Goal: Task Accomplishment & Management: Use online tool/utility

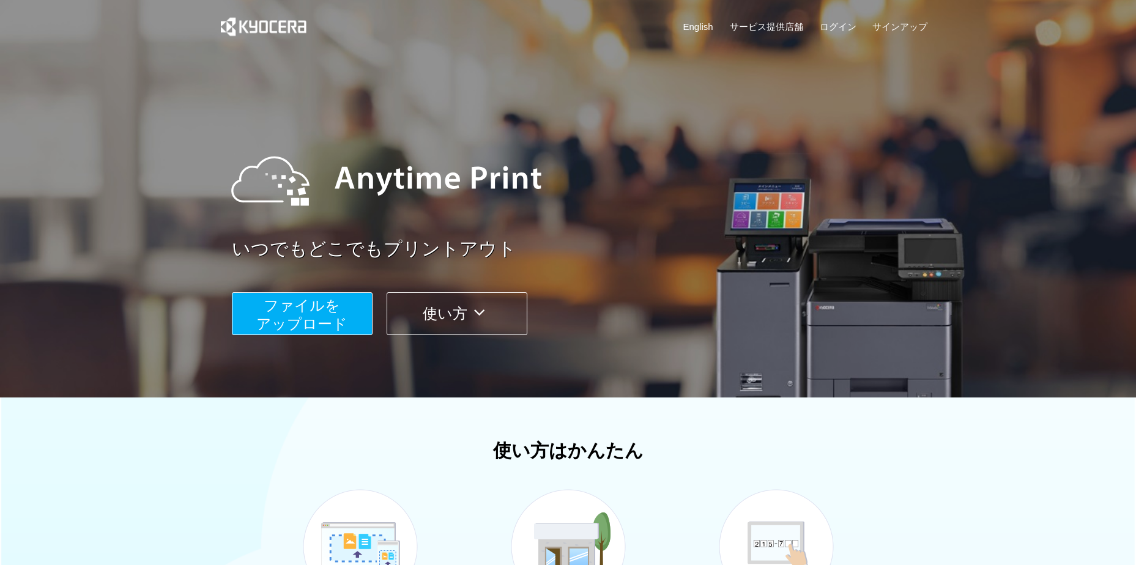
click at [319, 329] on span "ファイルを ​​アップロード" at bounding box center [301, 314] width 91 height 35
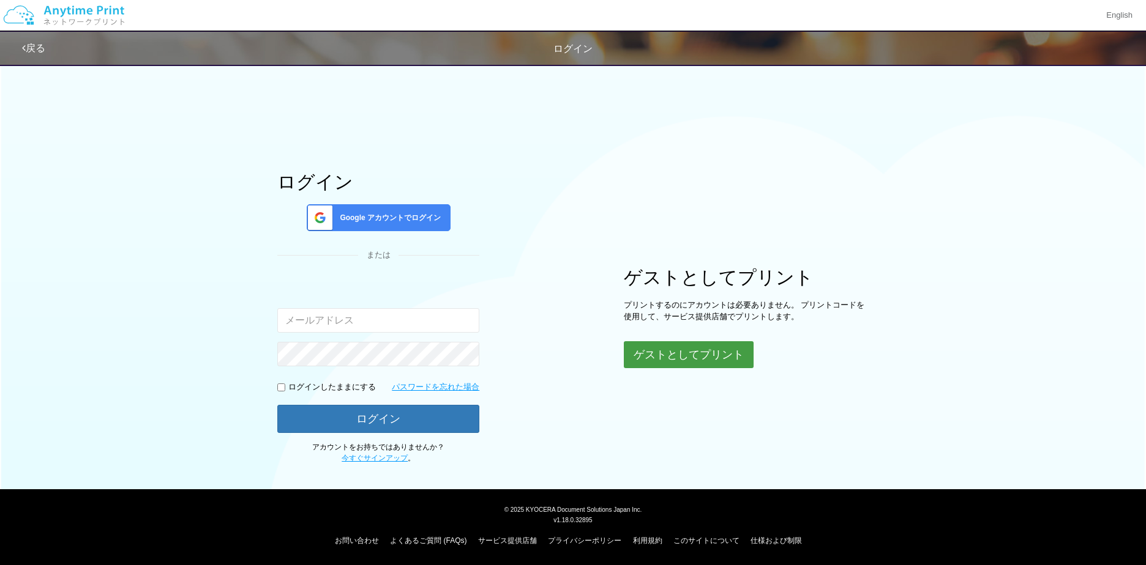
click at [674, 368] on div "ログイン Google アカウントでログイン または 入力されたメールアドレスまたはパスワードが正しくありません。 ログインしたままにする パスワードを忘れた…" at bounding box center [573, 261] width 734 height 406
click at [673, 356] on button "ゲストとしてプリント" at bounding box center [689, 354] width 130 height 27
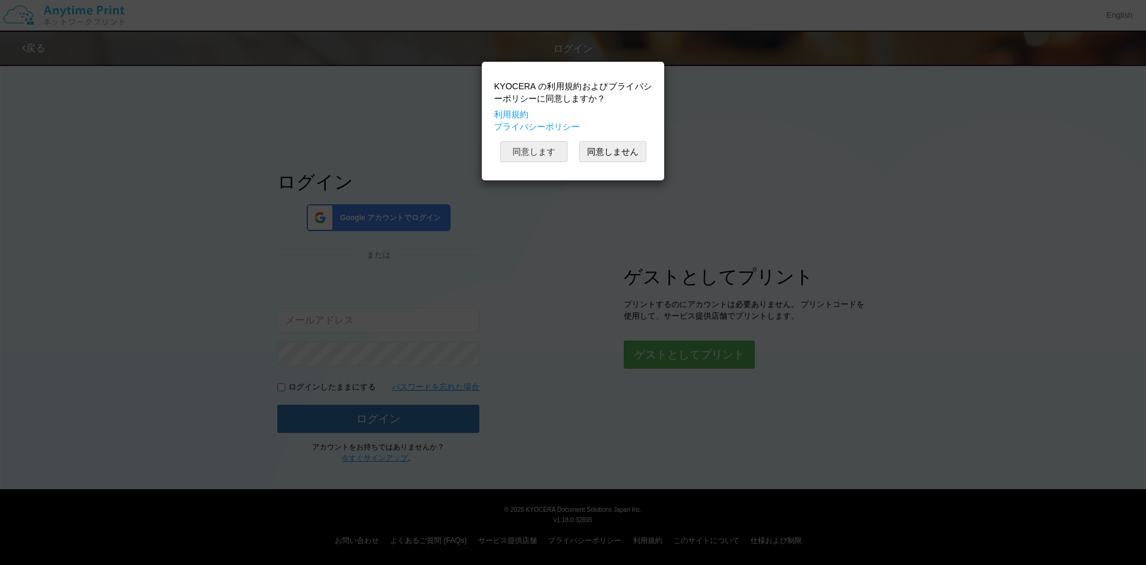
click at [533, 151] on button "同意します" at bounding box center [533, 151] width 67 height 21
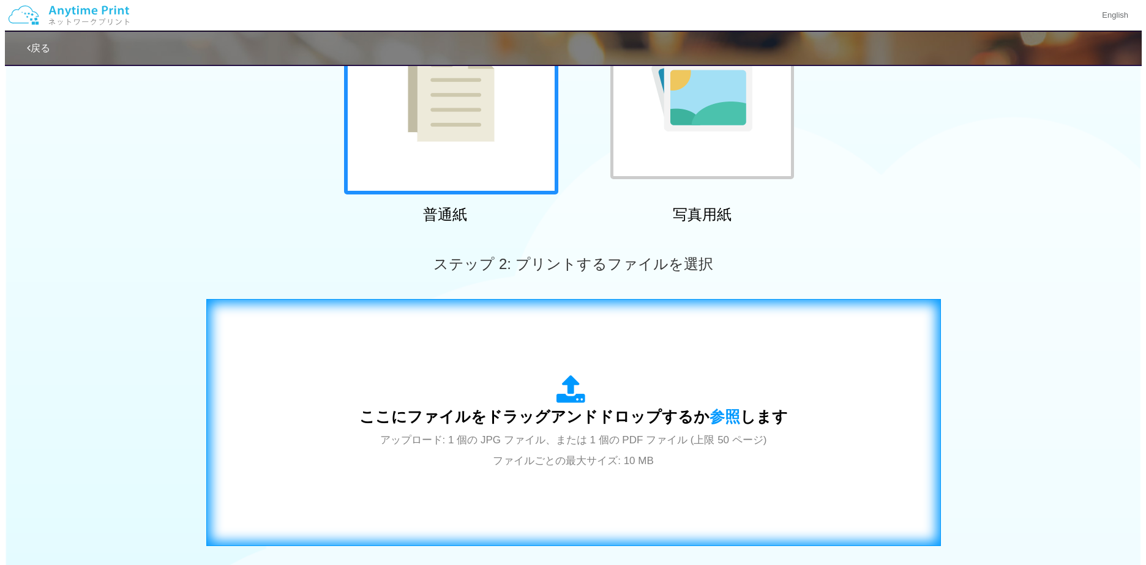
scroll to position [365, 0]
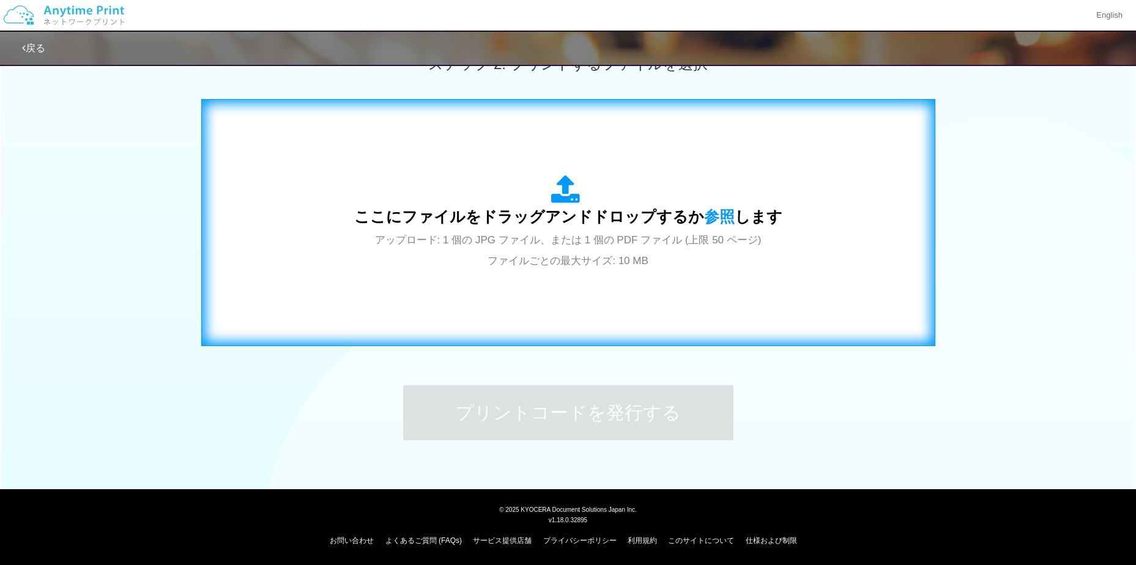
click at [545, 310] on div "ここにファイルをドラッグアンドドロップするか 参照 します アップロード: 1 個の JPG ファイル、または 1 個の PDF ファイル (上限 50 ペー…" at bounding box center [568, 223] width 709 height 222
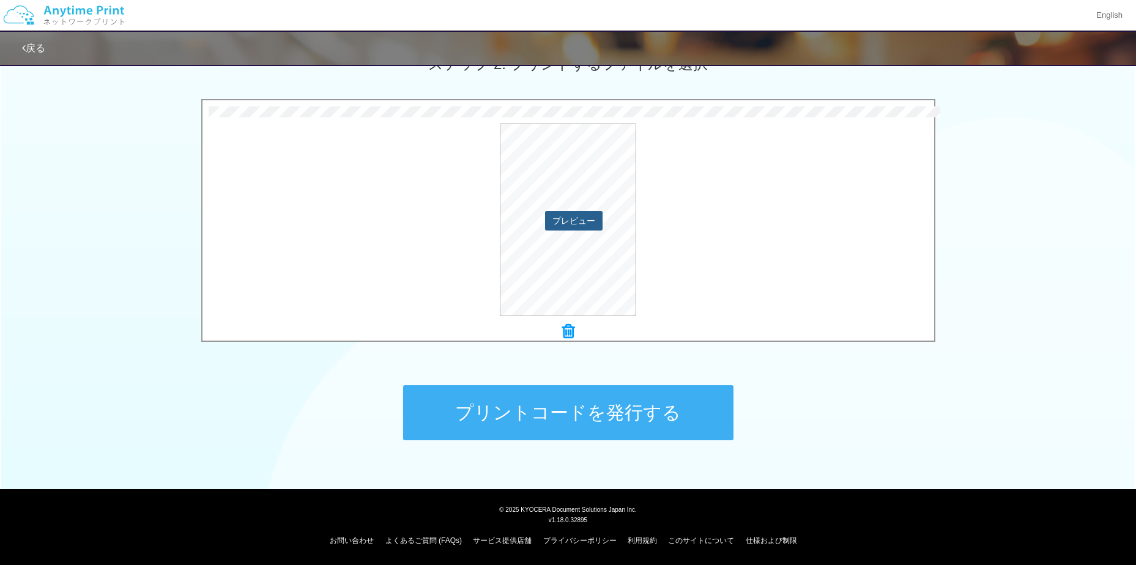
click at [580, 214] on button "プレビュー" at bounding box center [574, 221] width 58 height 20
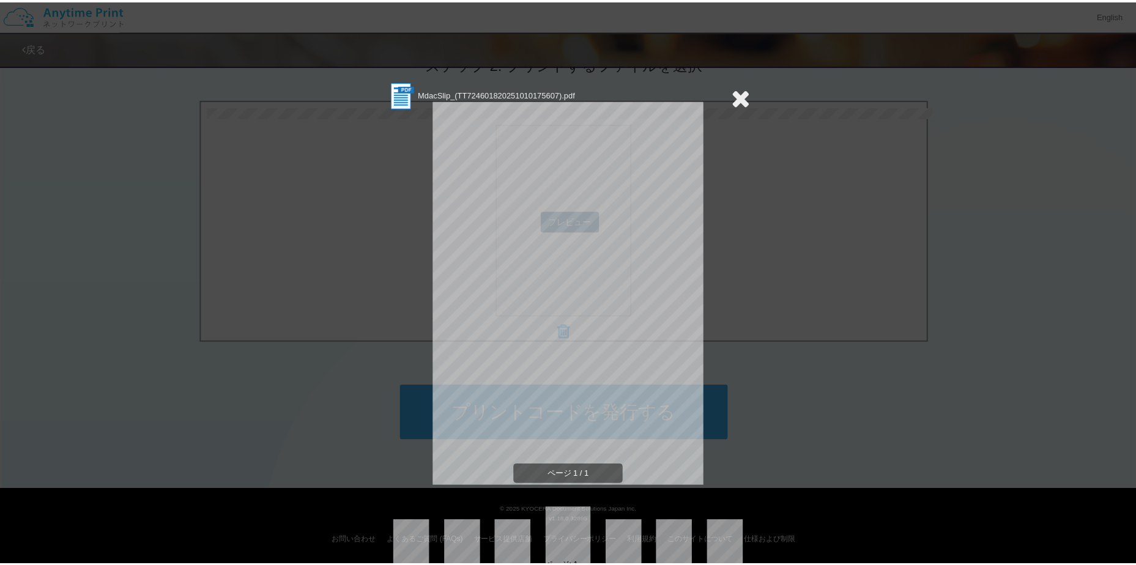
scroll to position [26, 0]
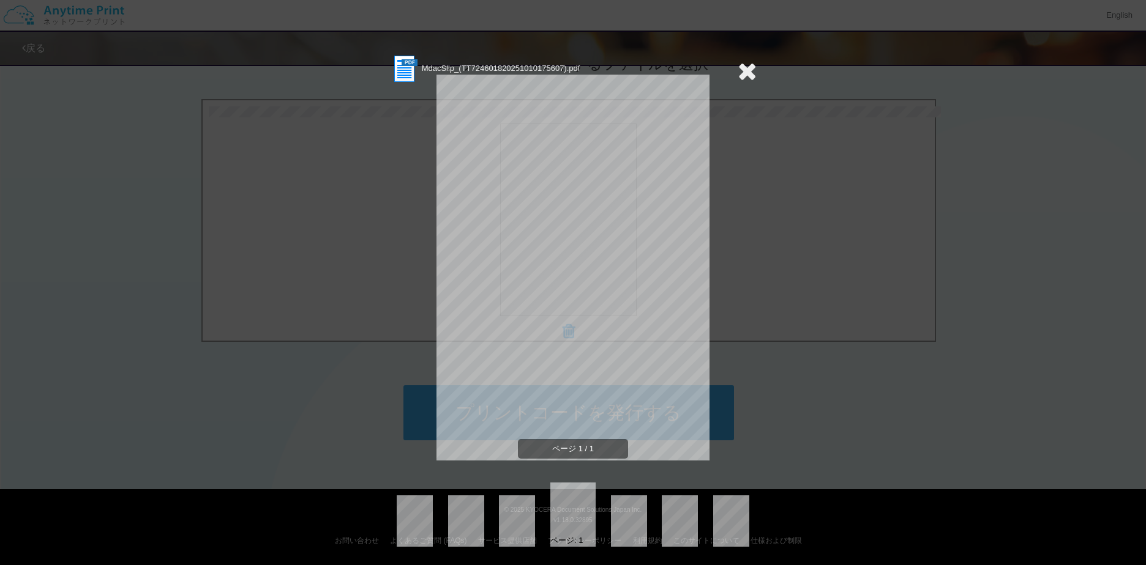
click at [742, 63] on icon at bounding box center [746, 71] width 19 height 24
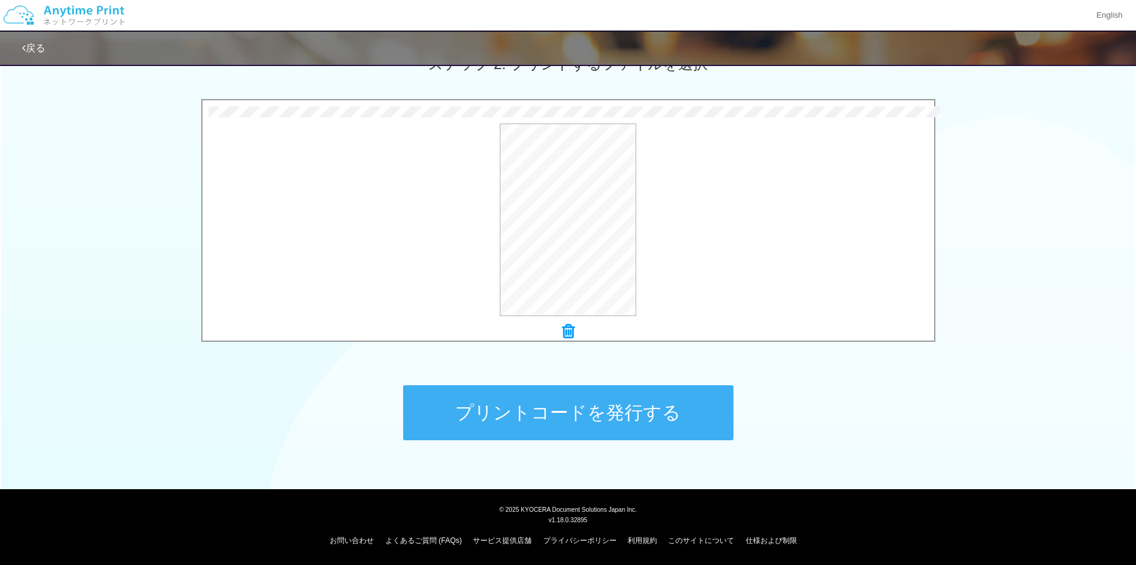
click at [578, 398] on button "プリントコードを発行する" at bounding box center [568, 413] width 330 height 55
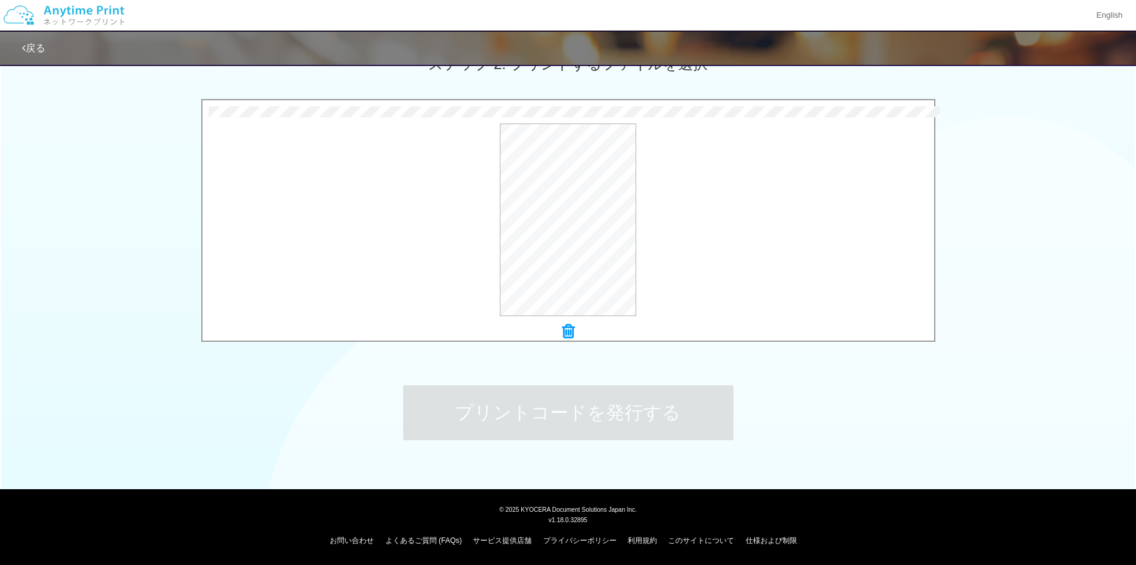
scroll to position [0, 0]
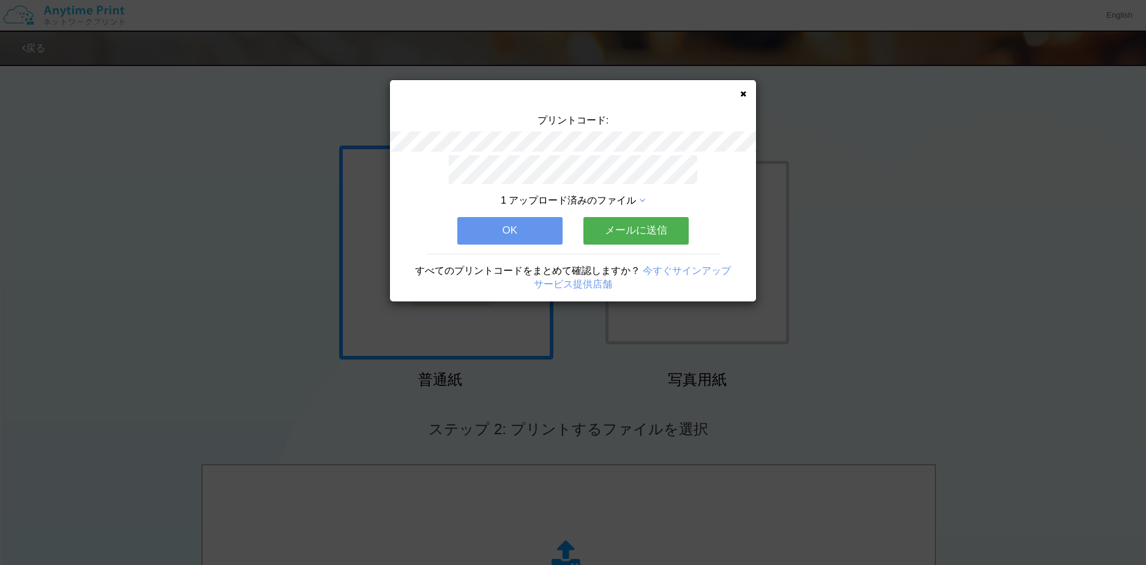
click at [521, 233] on button "OK" at bounding box center [509, 230] width 105 height 27
